Goal: Check status: Verify the current state of an ongoing process or item

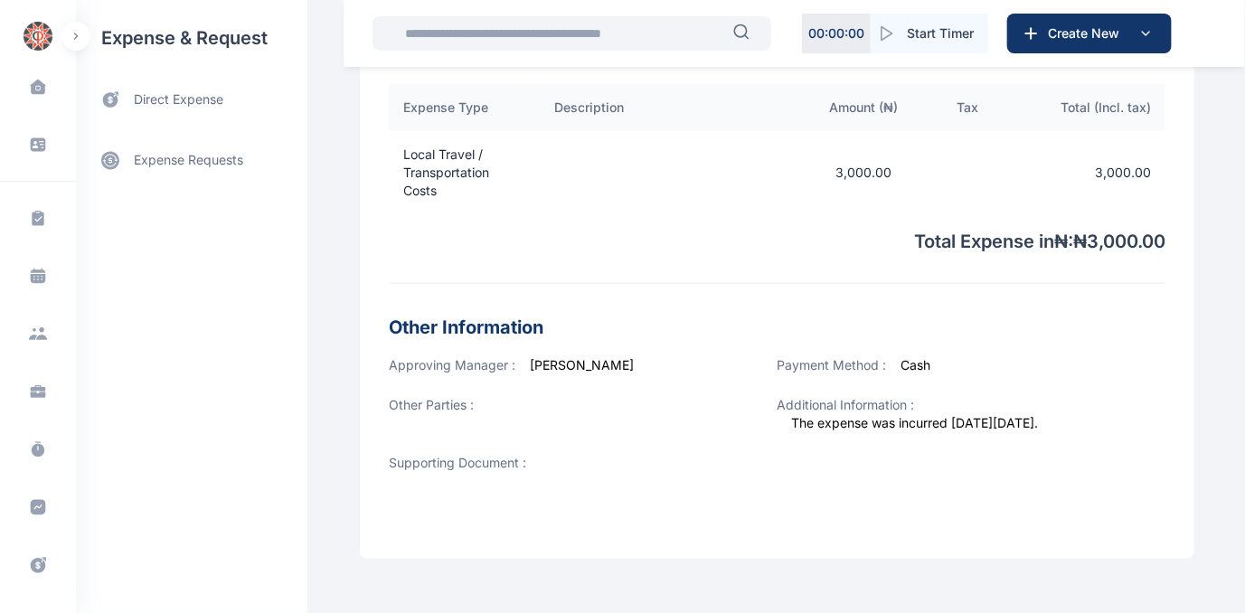
scroll to position [575, 0]
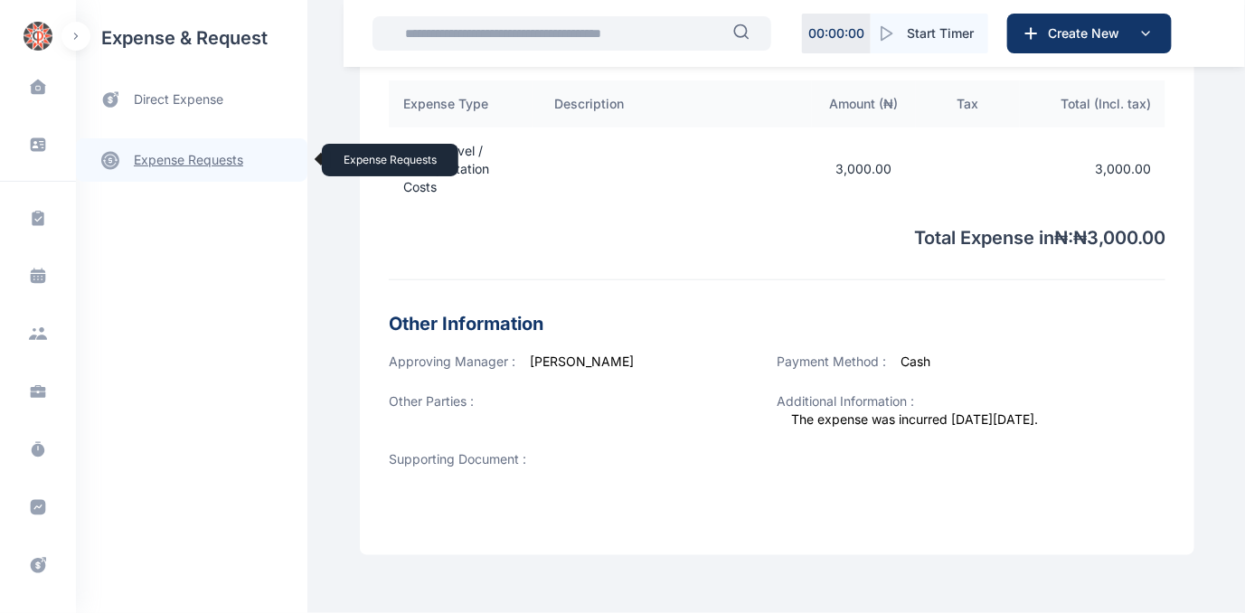
click at [157, 156] on link "expense requests expense requests" at bounding box center [191, 159] width 231 height 43
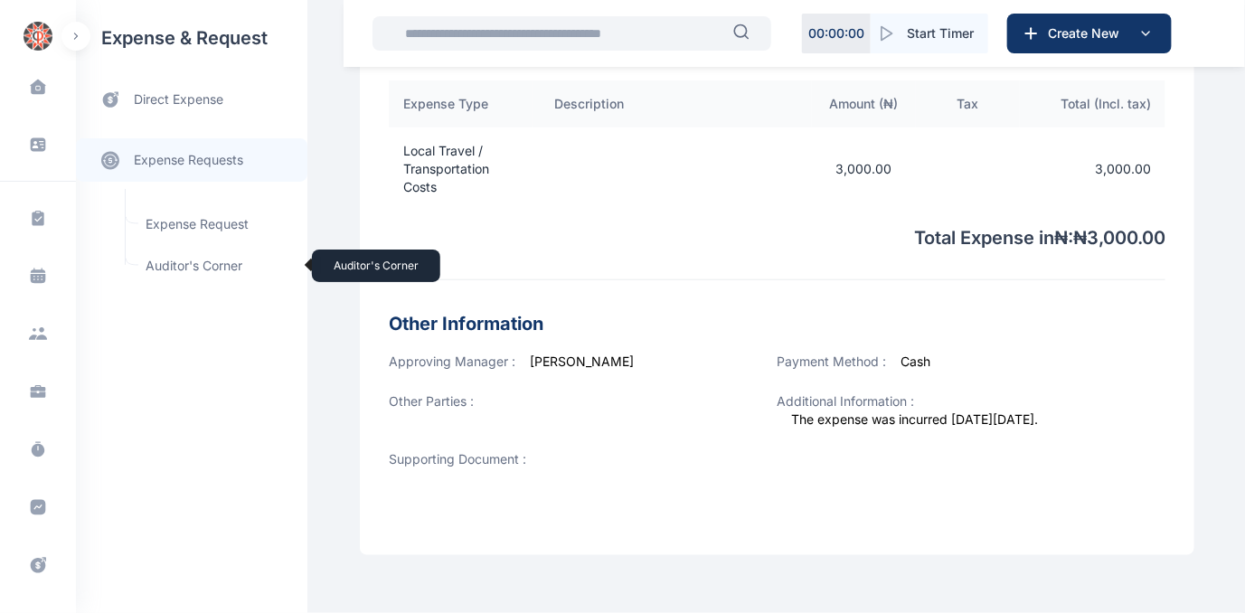
click at [156, 261] on span "Auditor's Corner Auditor's Corner" at bounding box center [217, 266] width 164 height 34
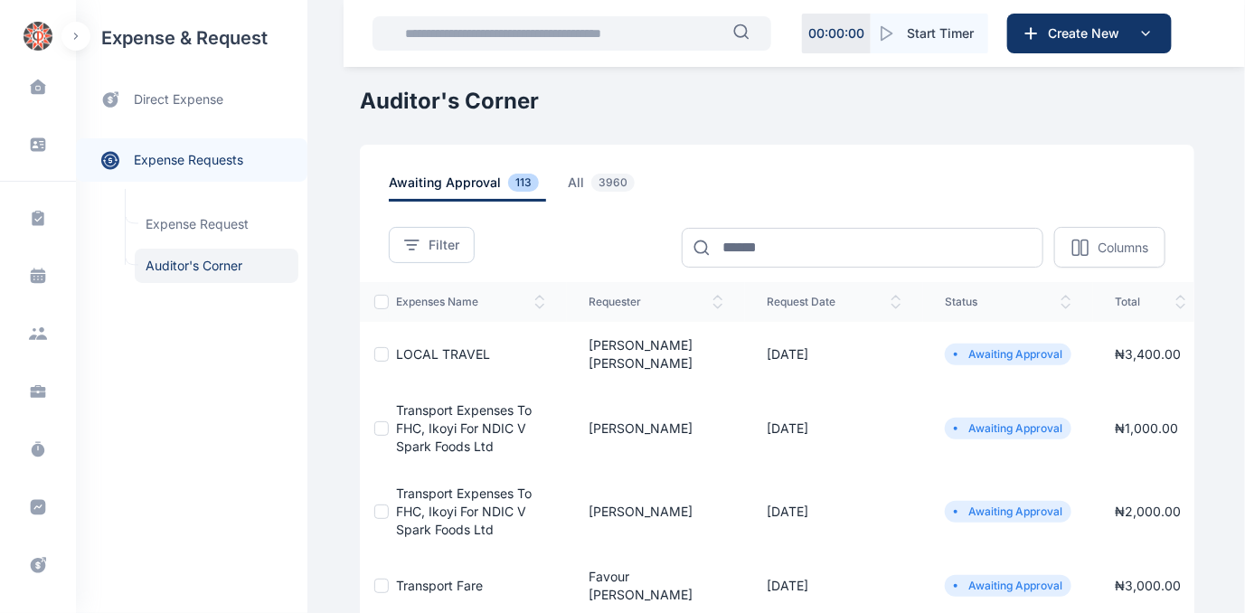
click at [415, 416] on span "Transport Expenses to FHC, Ikoyi for NDIC V Spark Foods Ltd" at bounding box center [464, 428] width 136 height 52
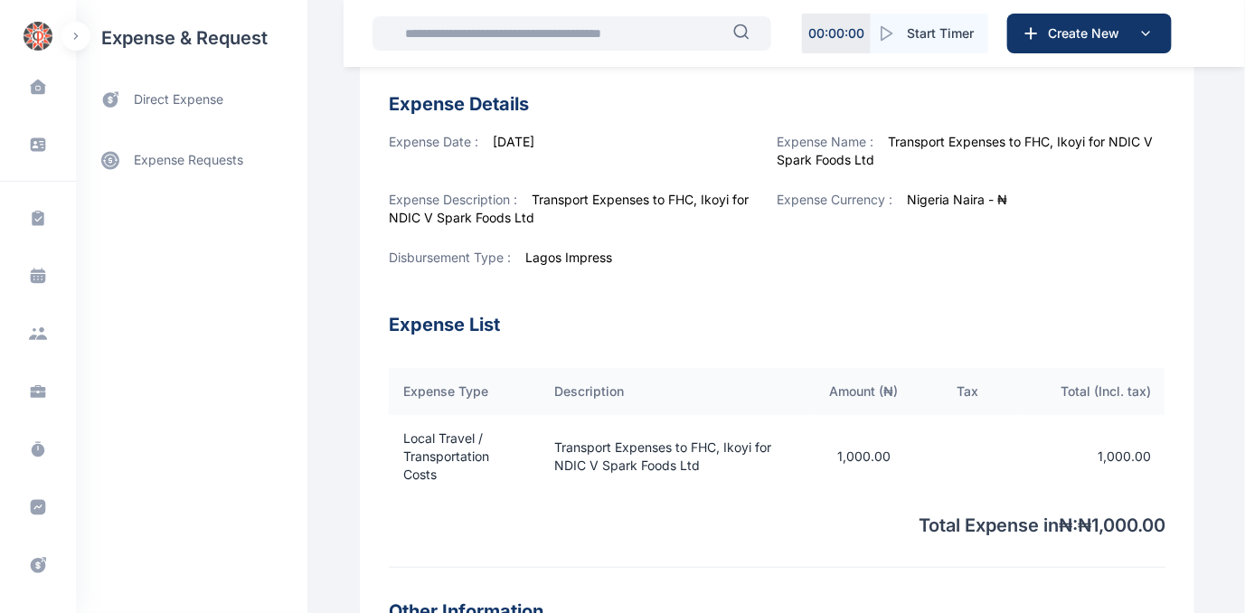
scroll to position [316, 0]
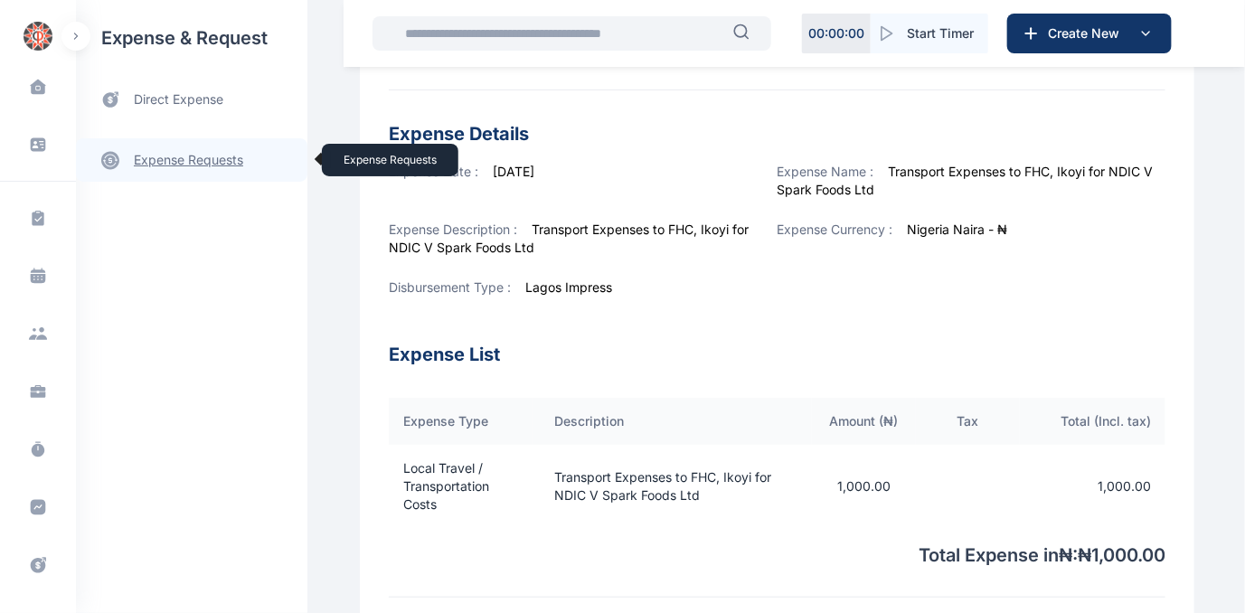
click at [184, 164] on link "expense requests expense requests" at bounding box center [191, 159] width 231 height 43
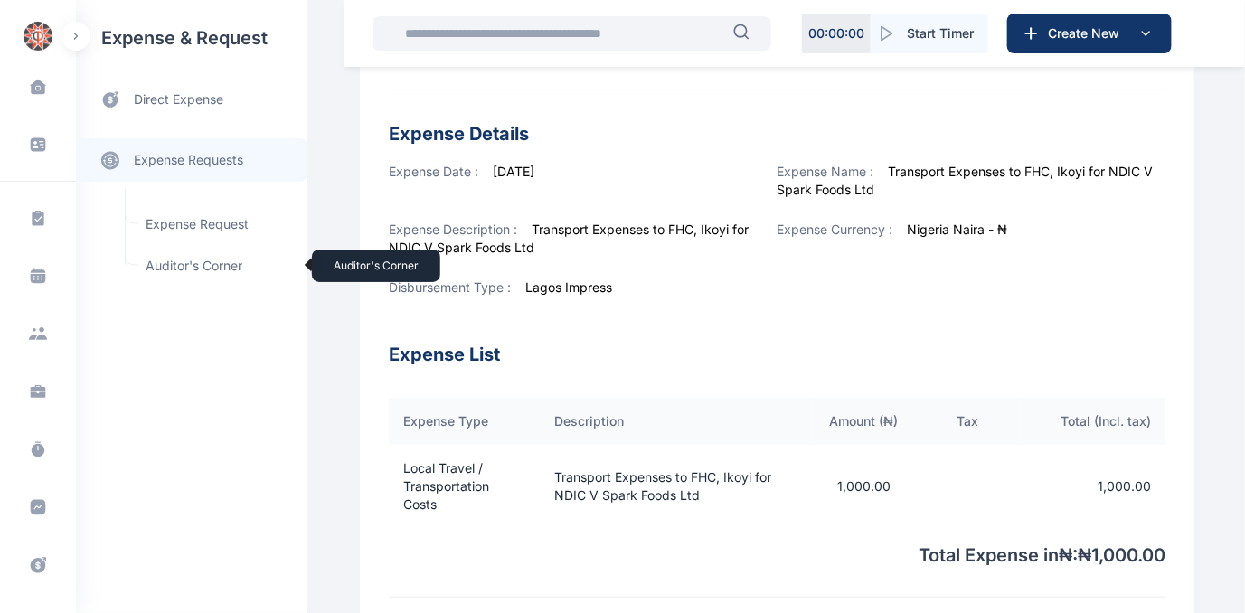
click at [164, 259] on span "Auditor's Corner Auditor's Corner" at bounding box center [217, 266] width 164 height 34
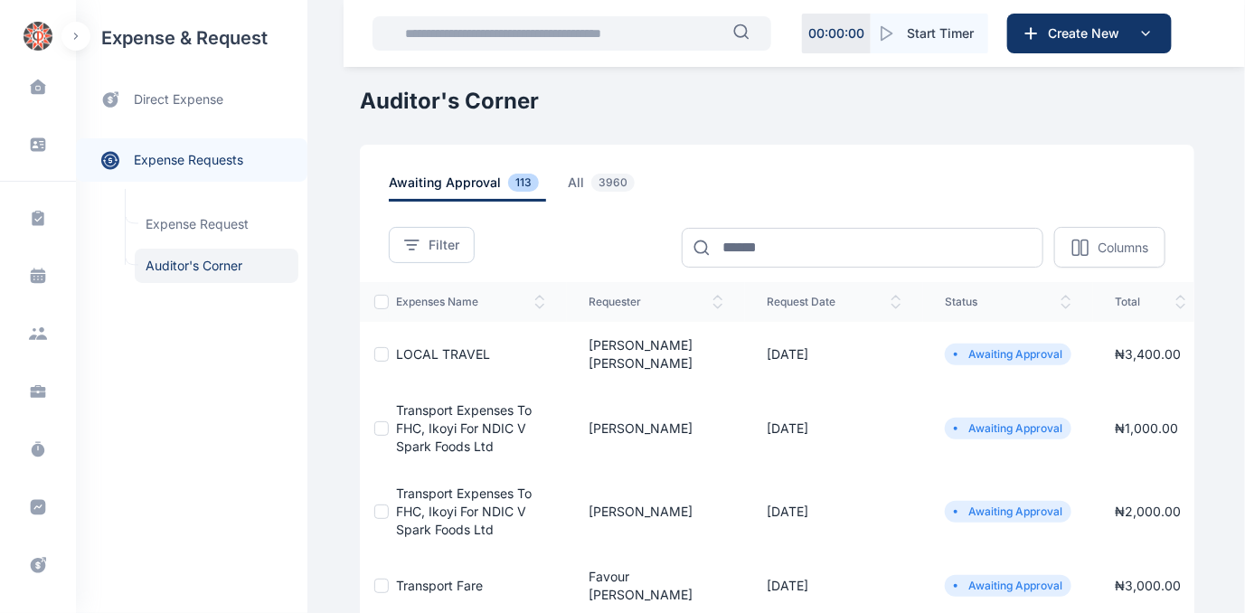
click at [445, 497] on span "Transport Expenses to FHC, Ikoyi for NDIC V Spark Foods Ltd" at bounding box center [464, 512] width 136 height 52
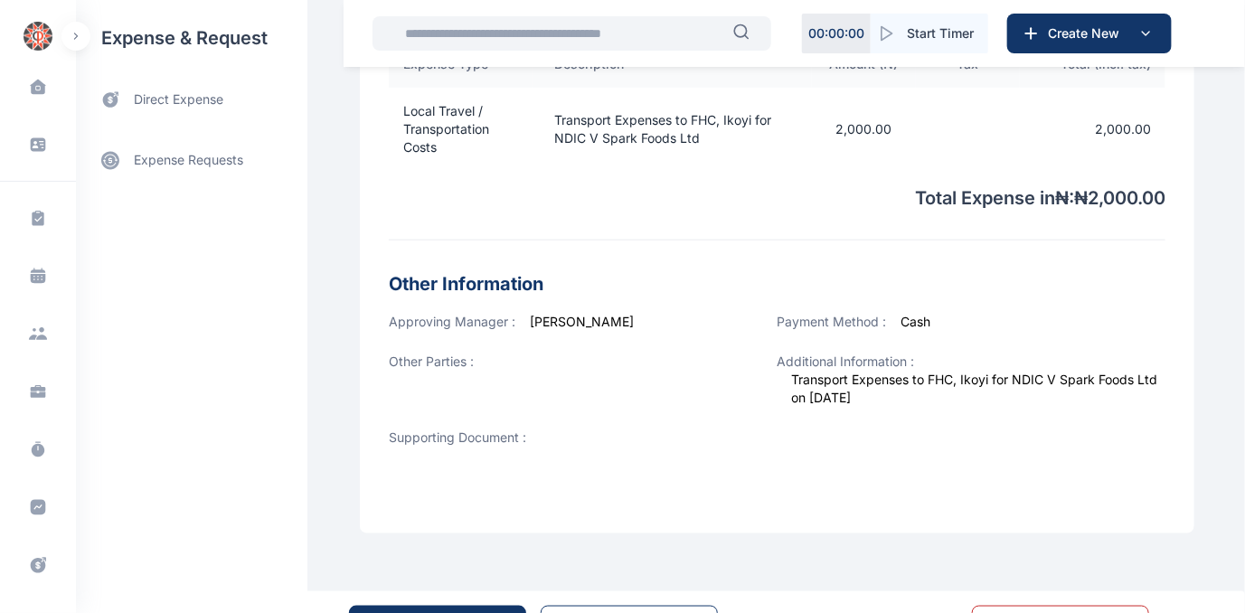
scroll to position [727, 0]
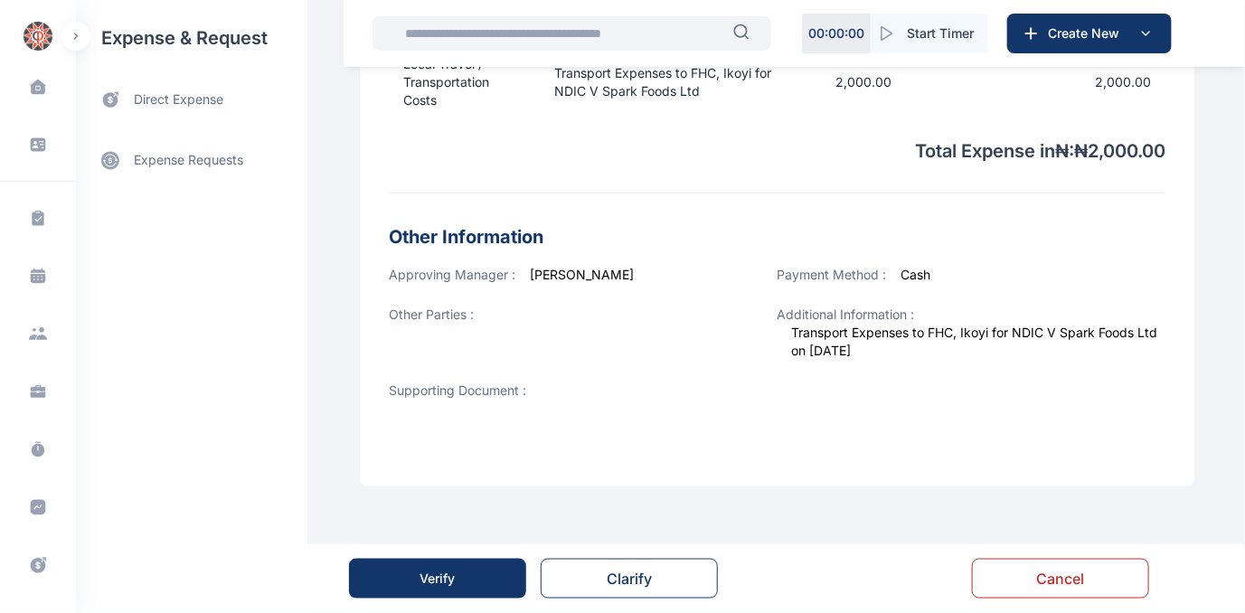
click at [418, 576] on button "Verify" at bounding box center [437, 579] width 177 height 40
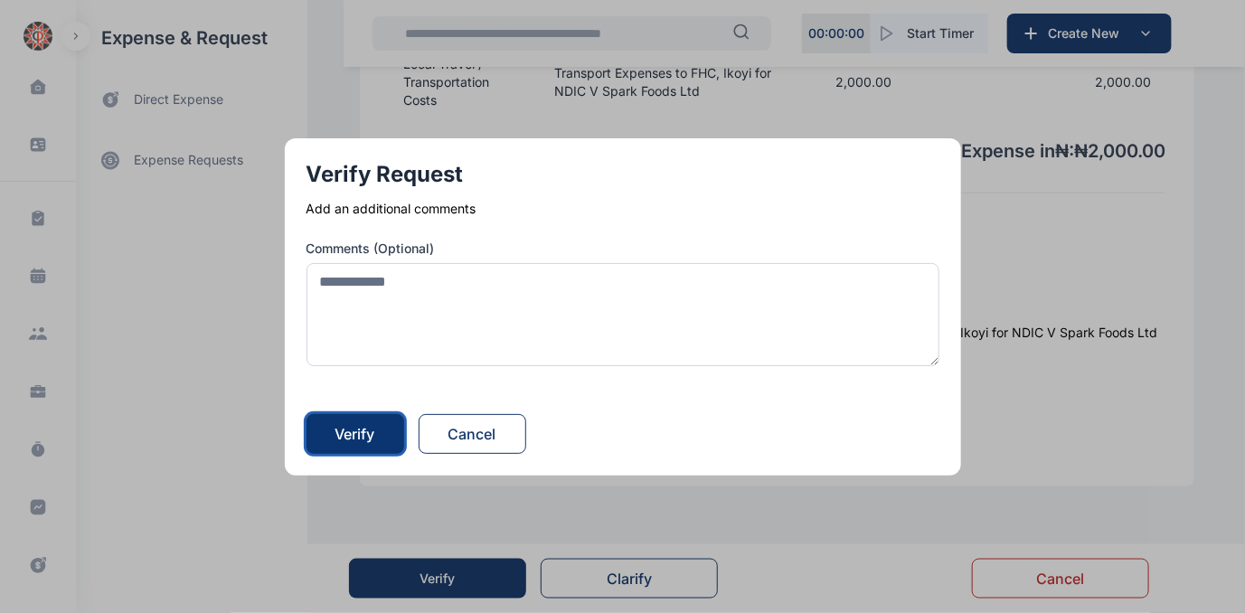
click at [366, 431] on div "Verify" at bounding box center [355, 434] width 40 height 22
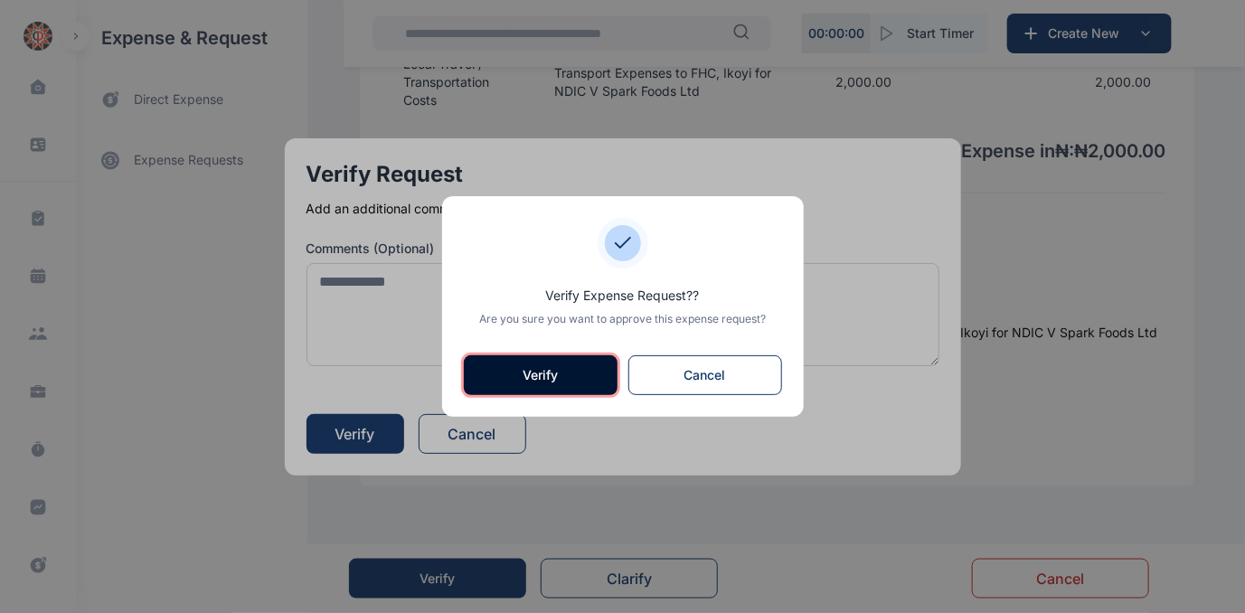
click at [552, 377] on button "Verify" at bounding box center [541, 375] width 154 height 40
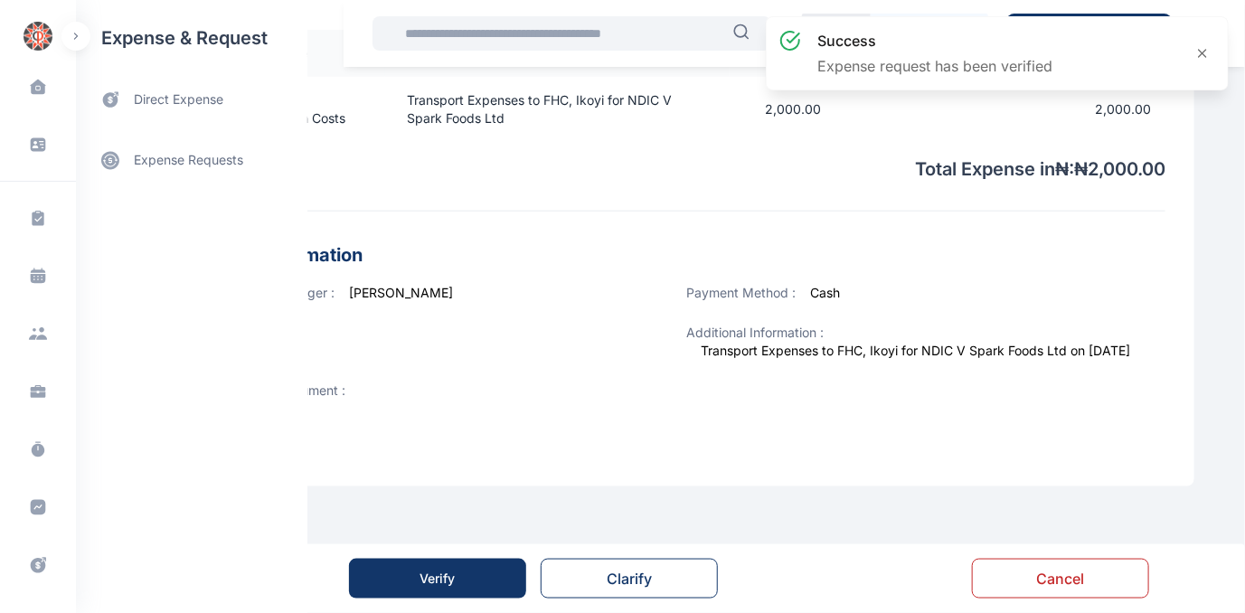
scroll to position [0, 0]
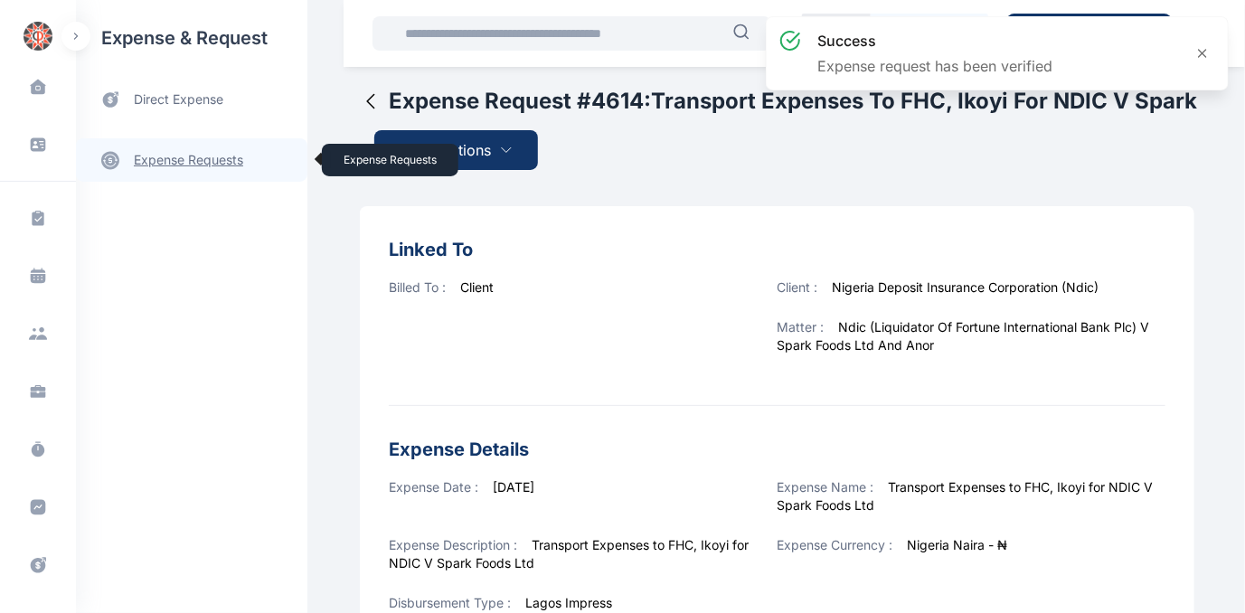
click at [168, 155] on link "expense requests expense requests" at bounding box center [191, 159] width 231 height 43
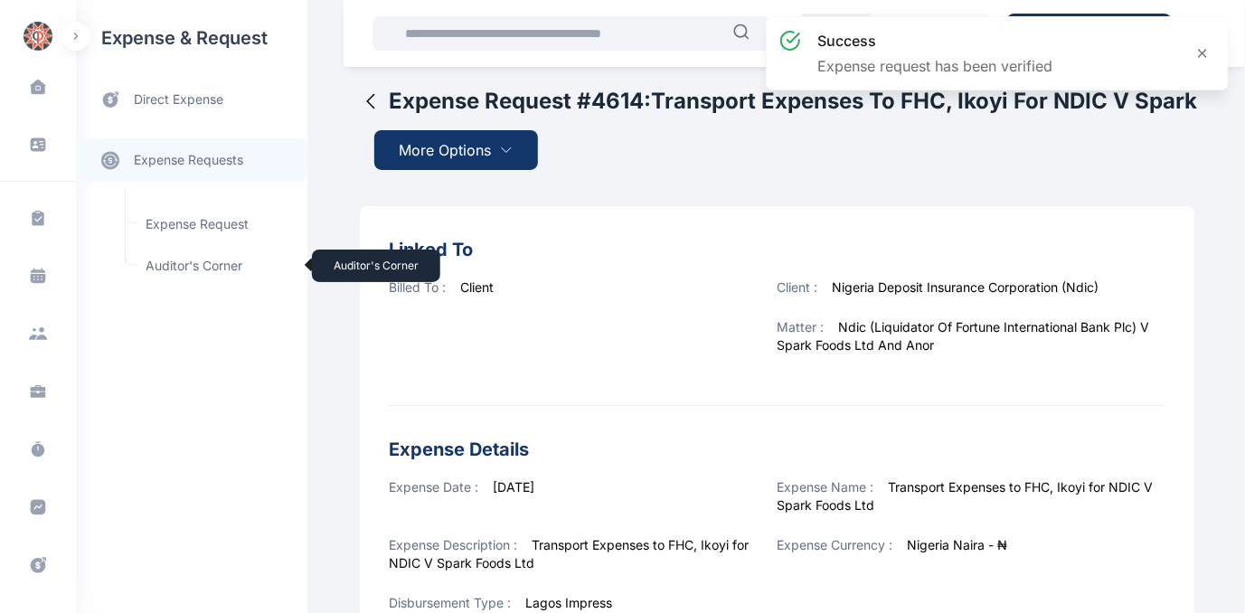
click at [170, 259] on span "Auditor's Corner Auditor's Corner" at bounding box center [217, 266] width 164 height 34
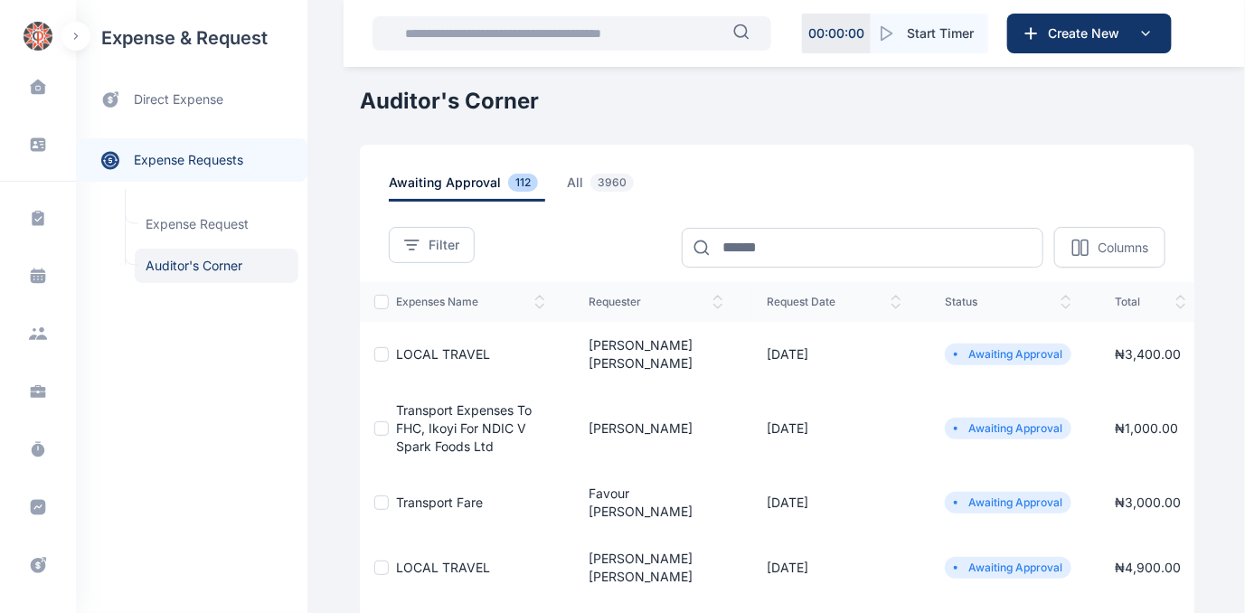
click at [406, 495] on span "Transport Fare" at bounding box center [439, 502] width 87 height 15
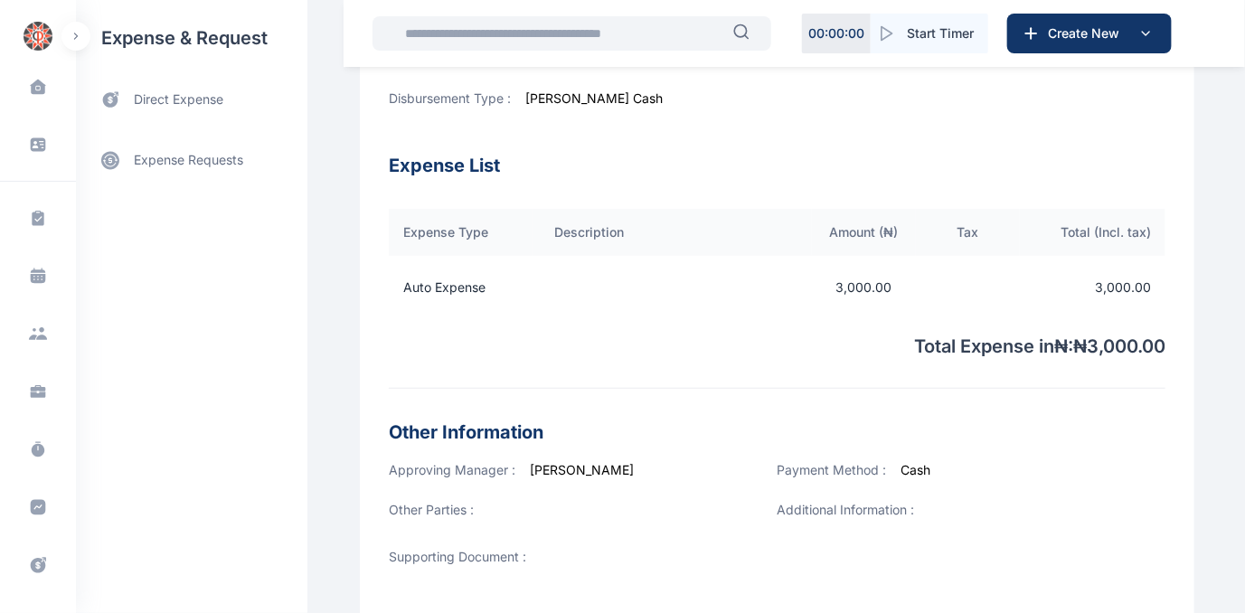
scroll to position [564, 0]
